Goal: Information Seeking & Learning: Learn about a topic

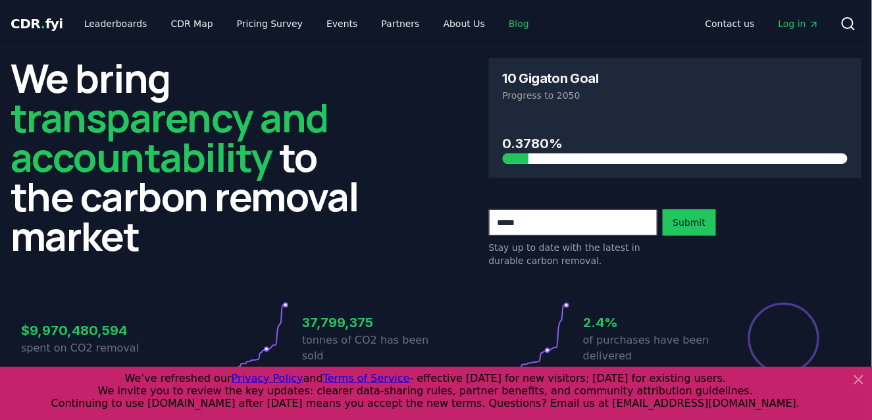
click at [498, 18] on link "Blog" at bounding box center [518, 24] width 41 height 24
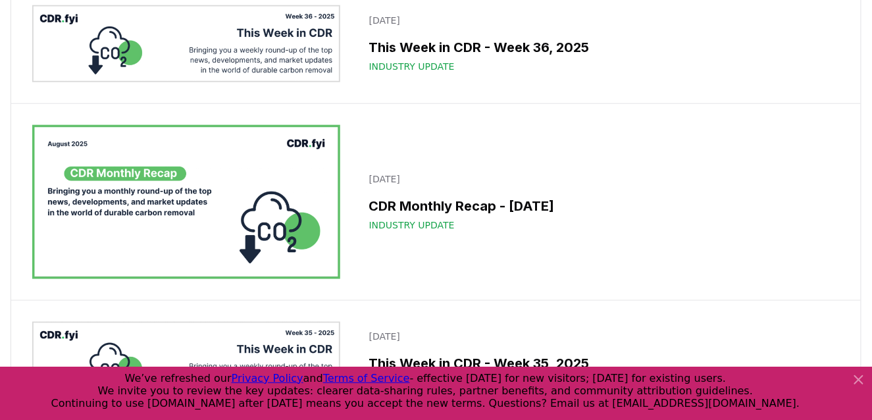
scroll to position [401, 0]
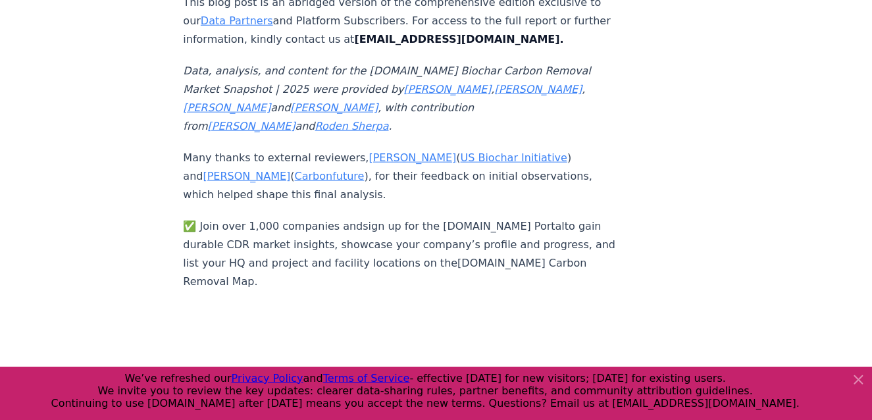
scroll to position [8838, 0]
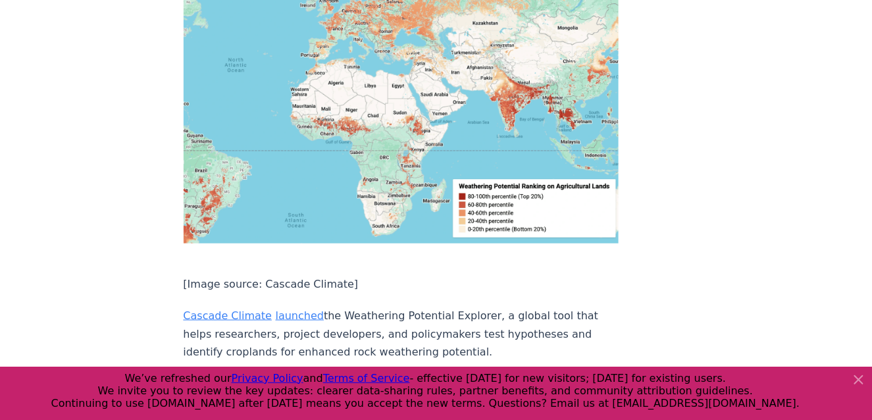
scroll to position [4624, 0]
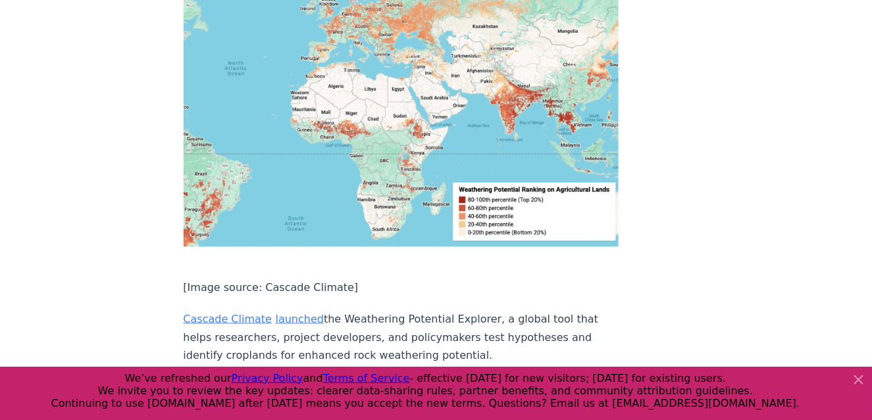
drag, startPoint x: 318, startPoint y: 129, endPoint x: 393, endPoint y: 188, distance: 96.1
click at [393, 378] on p "Charm Industrial received the first Core Carbon Principles (CCP)-labeled biocha…" at bounding box center [401, 415] width 435 height 74
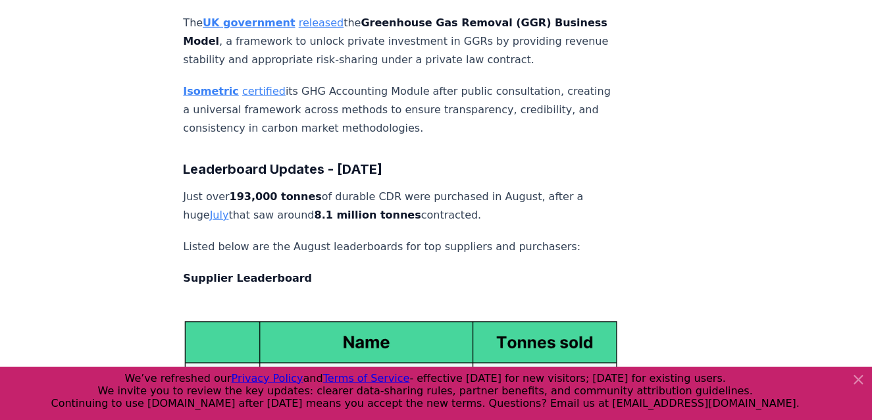
scroll to position [5852, 0]
